Goal: Navigation & Orientation: Find specific page/section

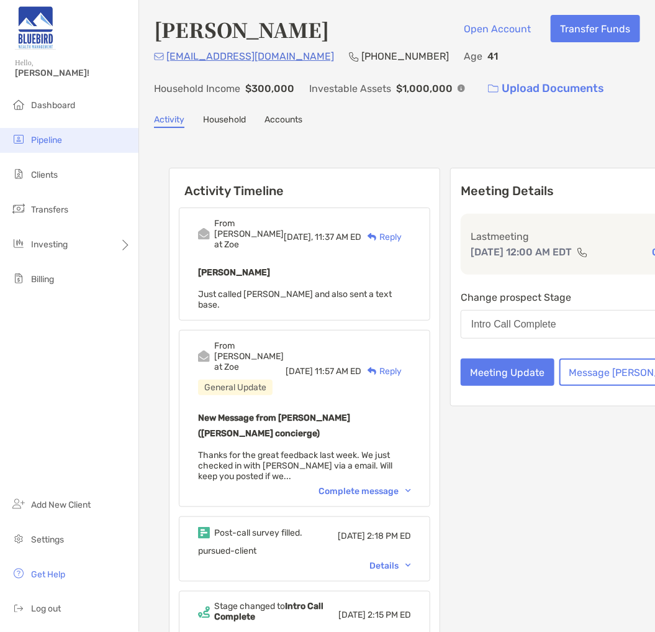
click at [35, 147] on li "Pipeline" at bounding box center [69, 140] width 138 height 25
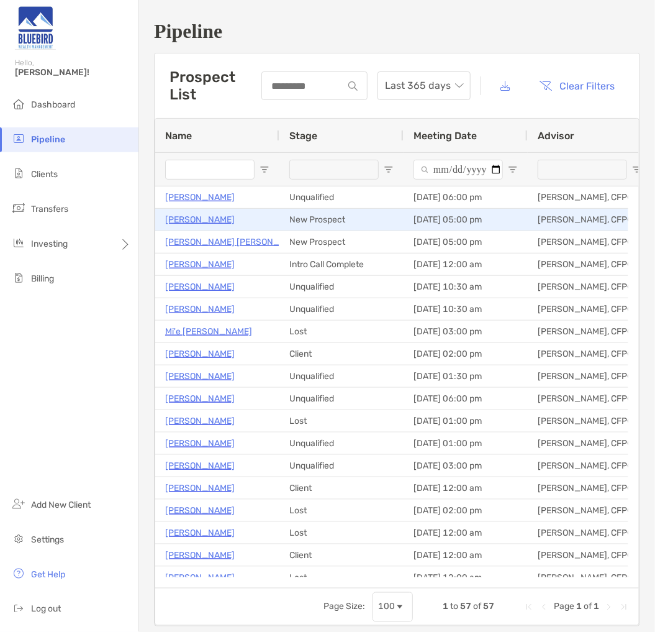
click at [197, 220] on p "Jeff Davis" at bounding box center [200, 220] width 70 height 16
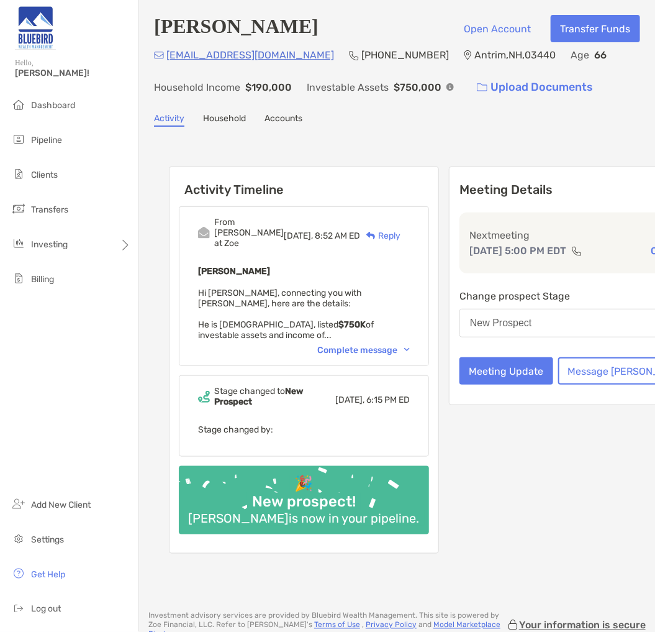
click at [474, 53] on p "Antrim , NH , 03440" at bounding box center [514, 55] width 81 height 16
copy p "Antrim"
click at [474, 58] on p "Antrim , NH , 03440" at bounding box center [514, 55] width 81 height 16
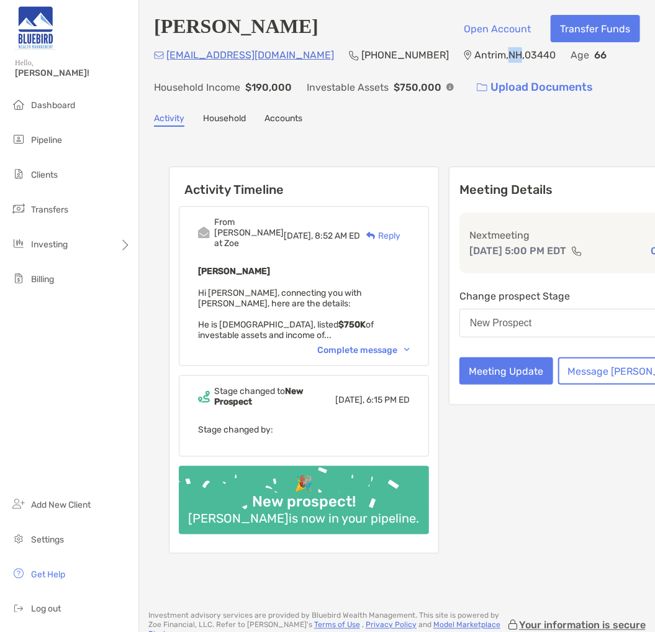
copy p "NH"
click at [474, 47] on p "Antrim , NH , 03440" at bounding box center [514, 55] width 81 height 16
click at [474, 52] on p "Antrim , NH , 03440" at bounding box center [514, 55] width 81 height 16
copy p "03440"
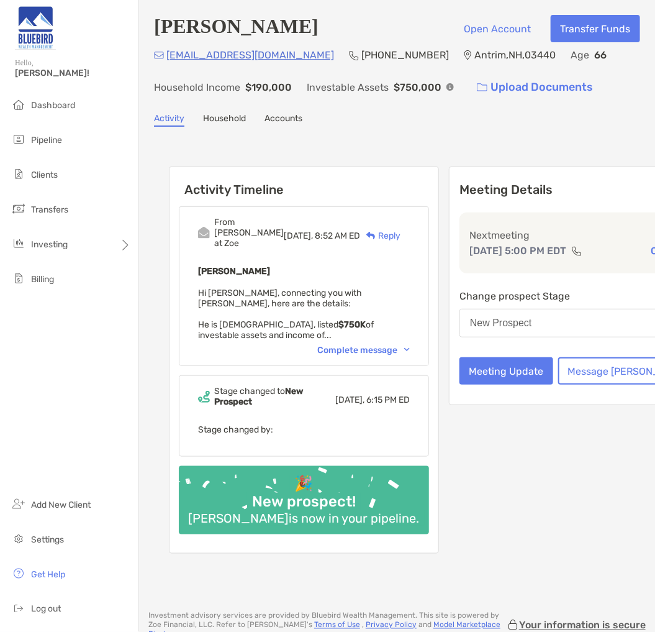
click at [325, 131] on div "Jeff Davis Open Account Transfer Funds vantrim09@gmail.com (603) 808-1565 Antri…" at bounding box center [397, 299] width 516 height 599
click at [34, 139] on span "Pipeline" at bounding box center [46, 140] width 31 height 11
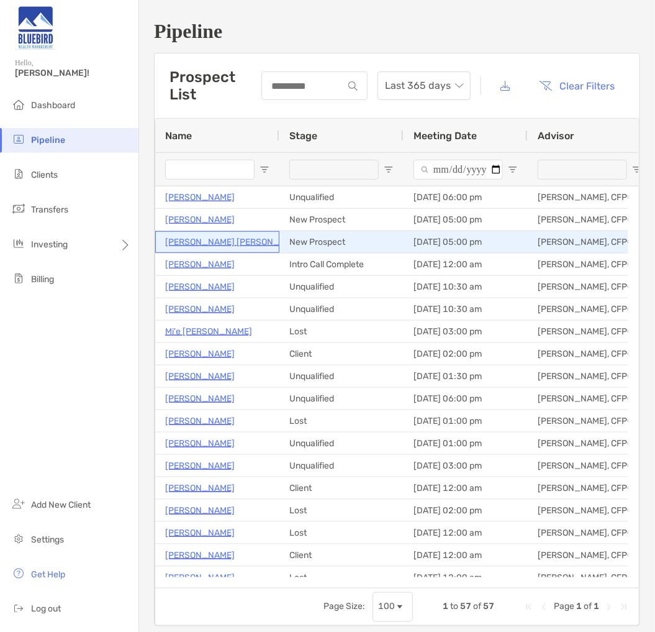
click at [202, 237] on p "[PERSON_NAME] [PERSON_NAME]" at bounding box center [235, 242] width 141 height 16
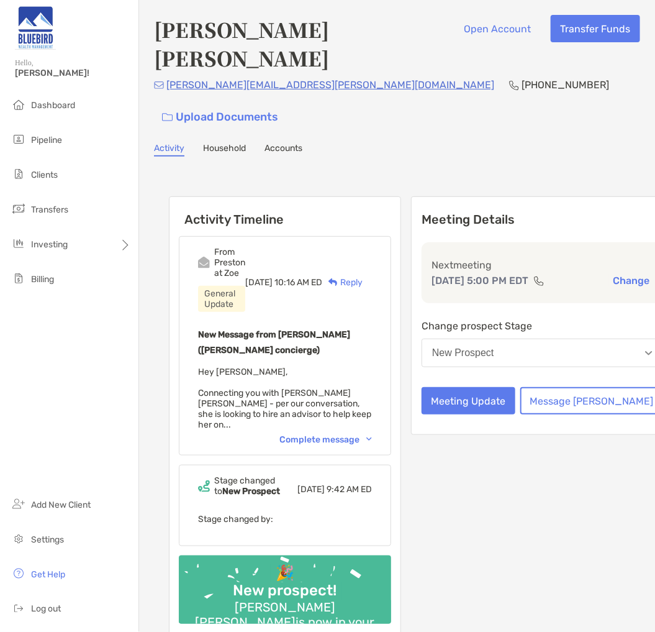
click at [333, 434] on div "Complete message" at bounding box center [325, 439] width 93 height 11
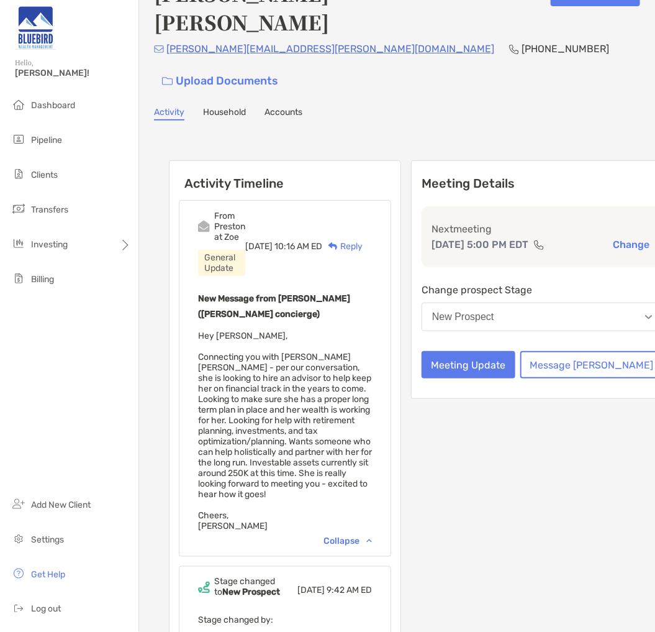
scroll to position [69, 0]
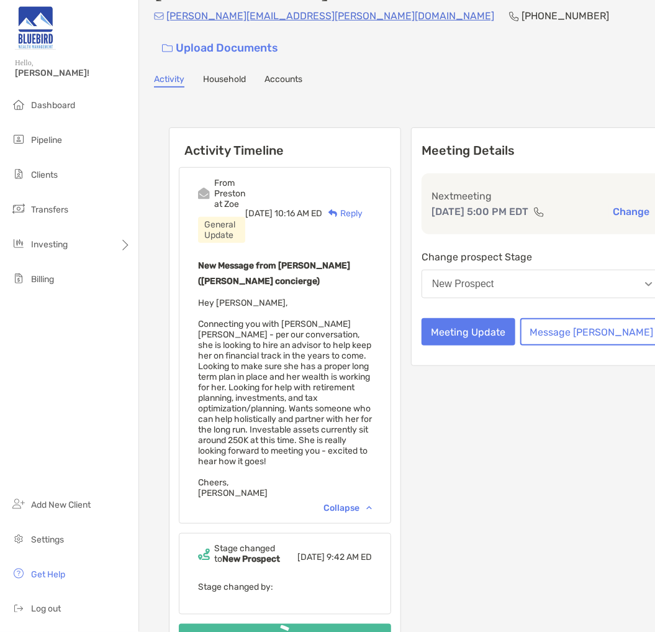
click at [385, 74] on div "Activity Household Accounts" at bounding box center [397, 81] width 486 height 14
